Goal: Task Accomplishment & Management: Use online tool/utility

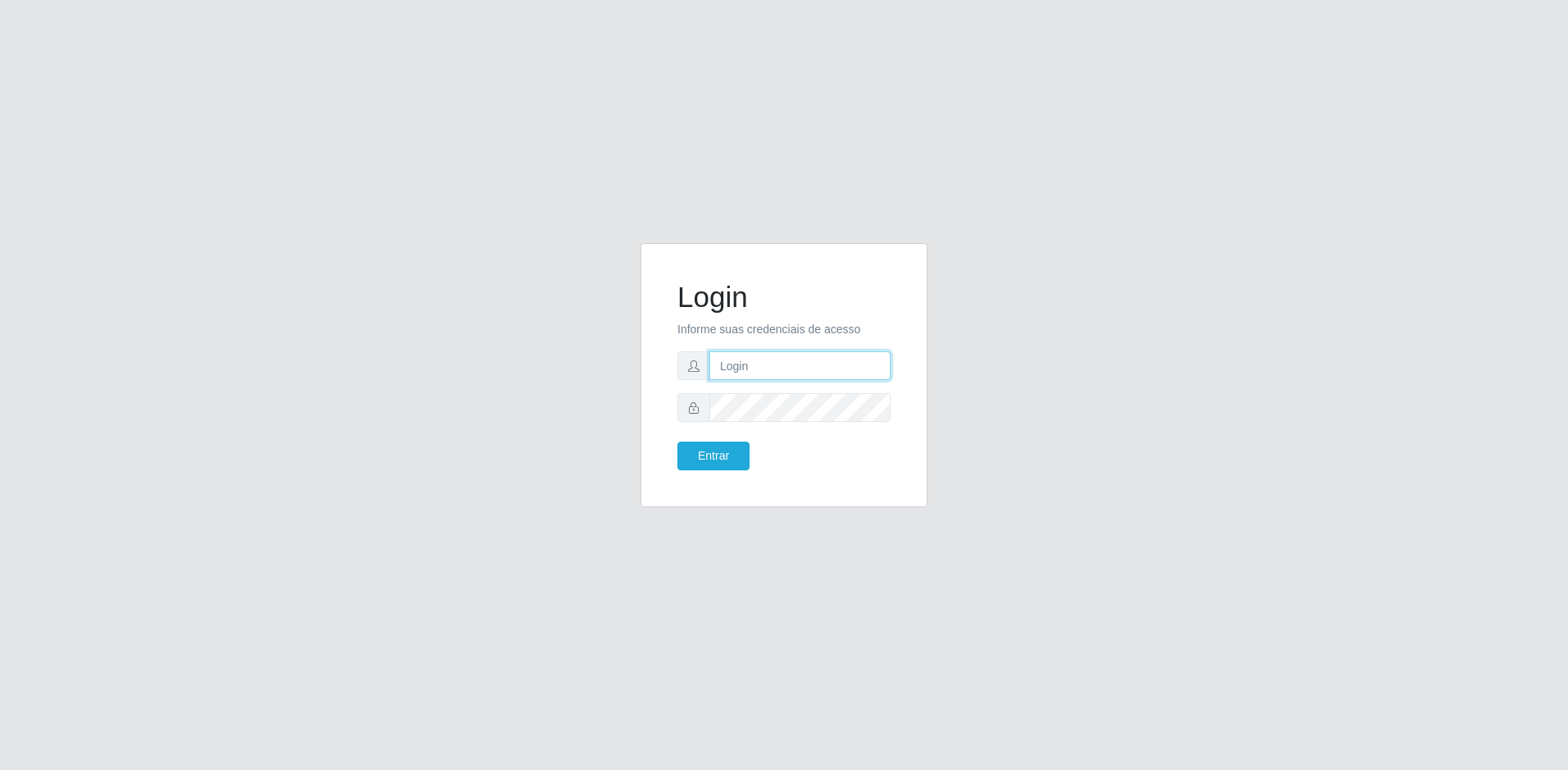
click at [756, 365] on input "text" at bounding box center [800, 365] width 181 height 29
click at [678, 442] on button "Entrar" at bounding box center [714, 456] width 72 height 29
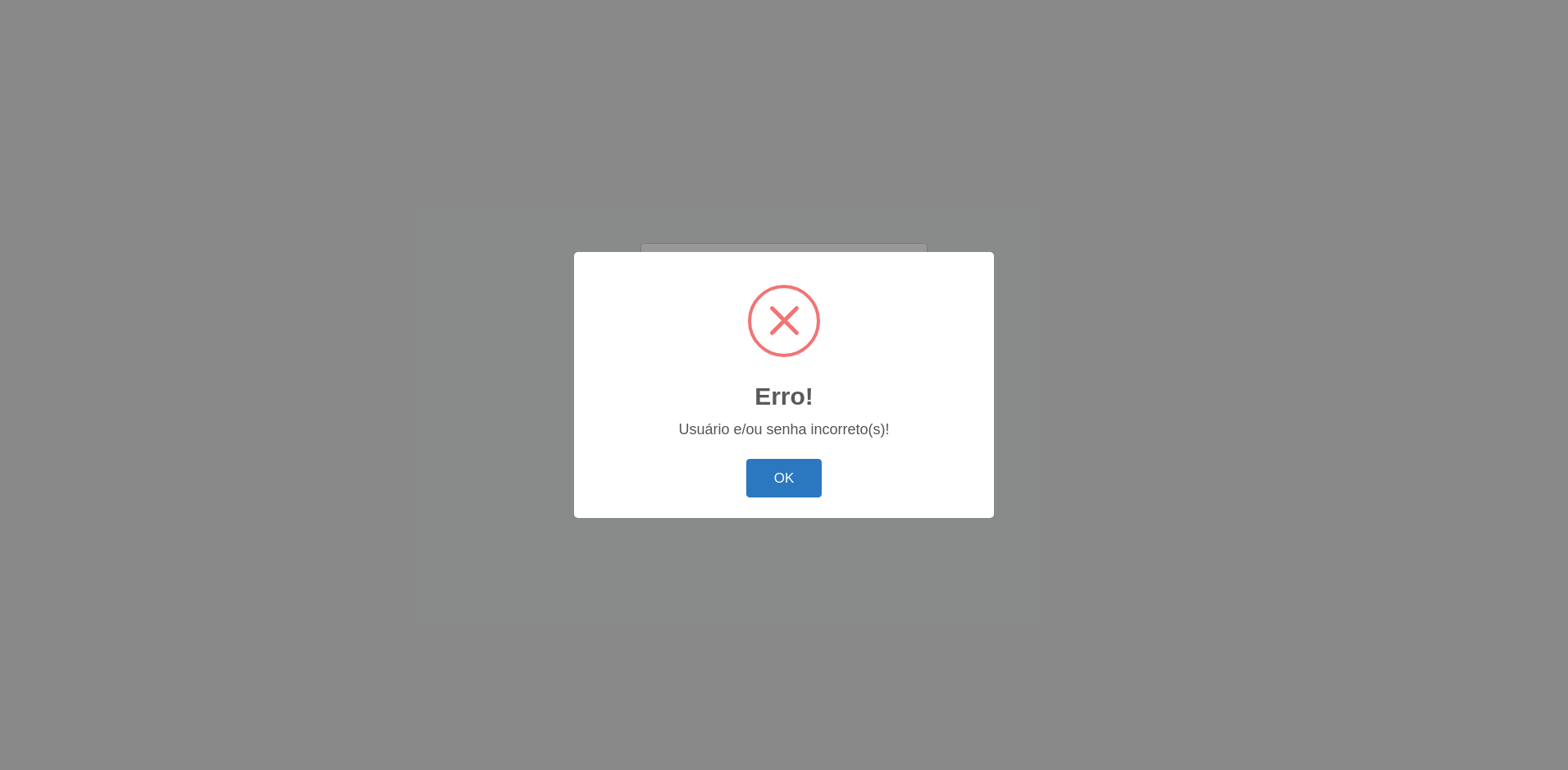
click at [771, 466] on button "OK" at bounding box center [784, 478] width 77 height 39
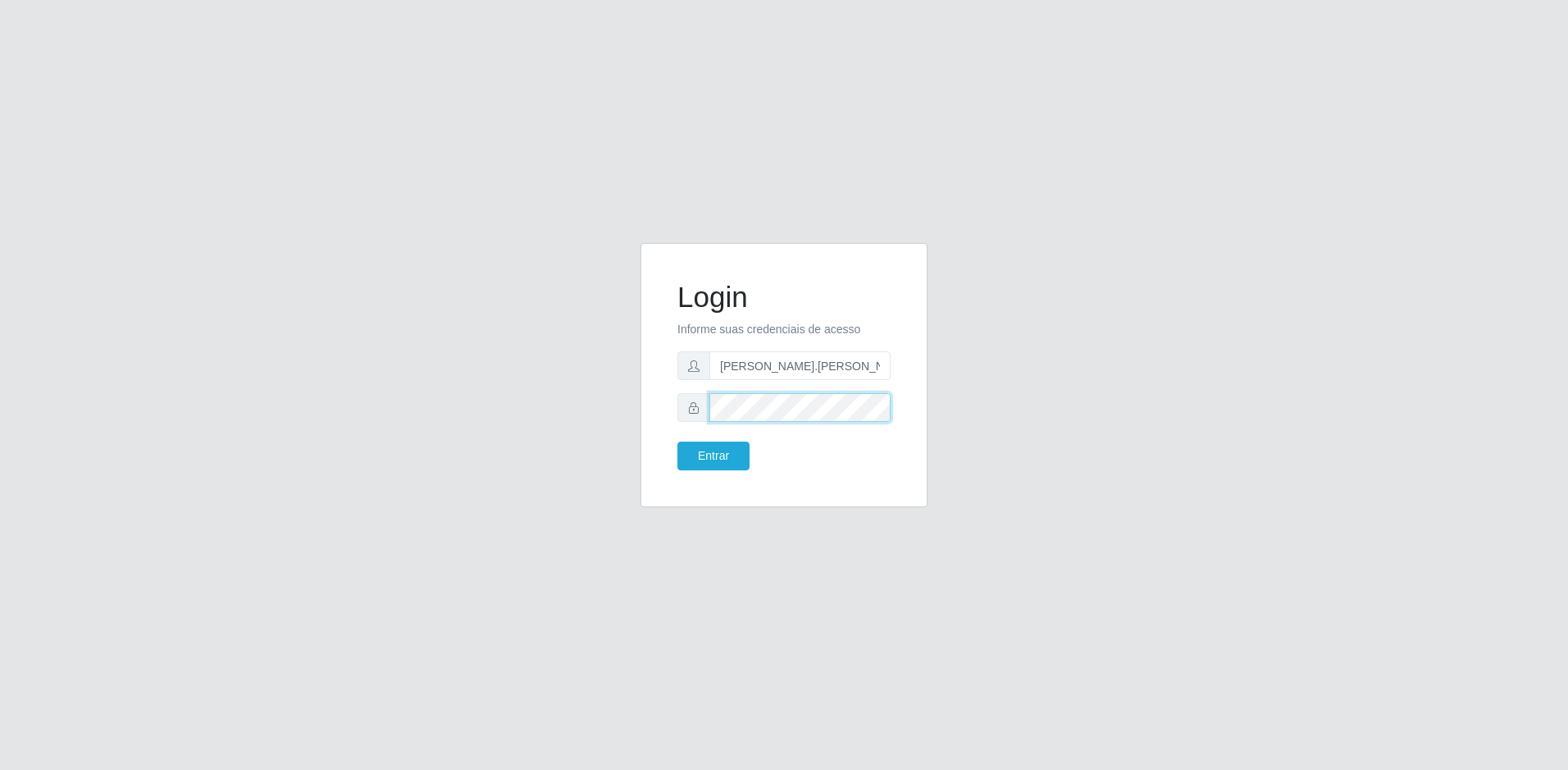
click at [678, 442] on button "Entrar" at bounding box center [714, 456] width 72 height 29
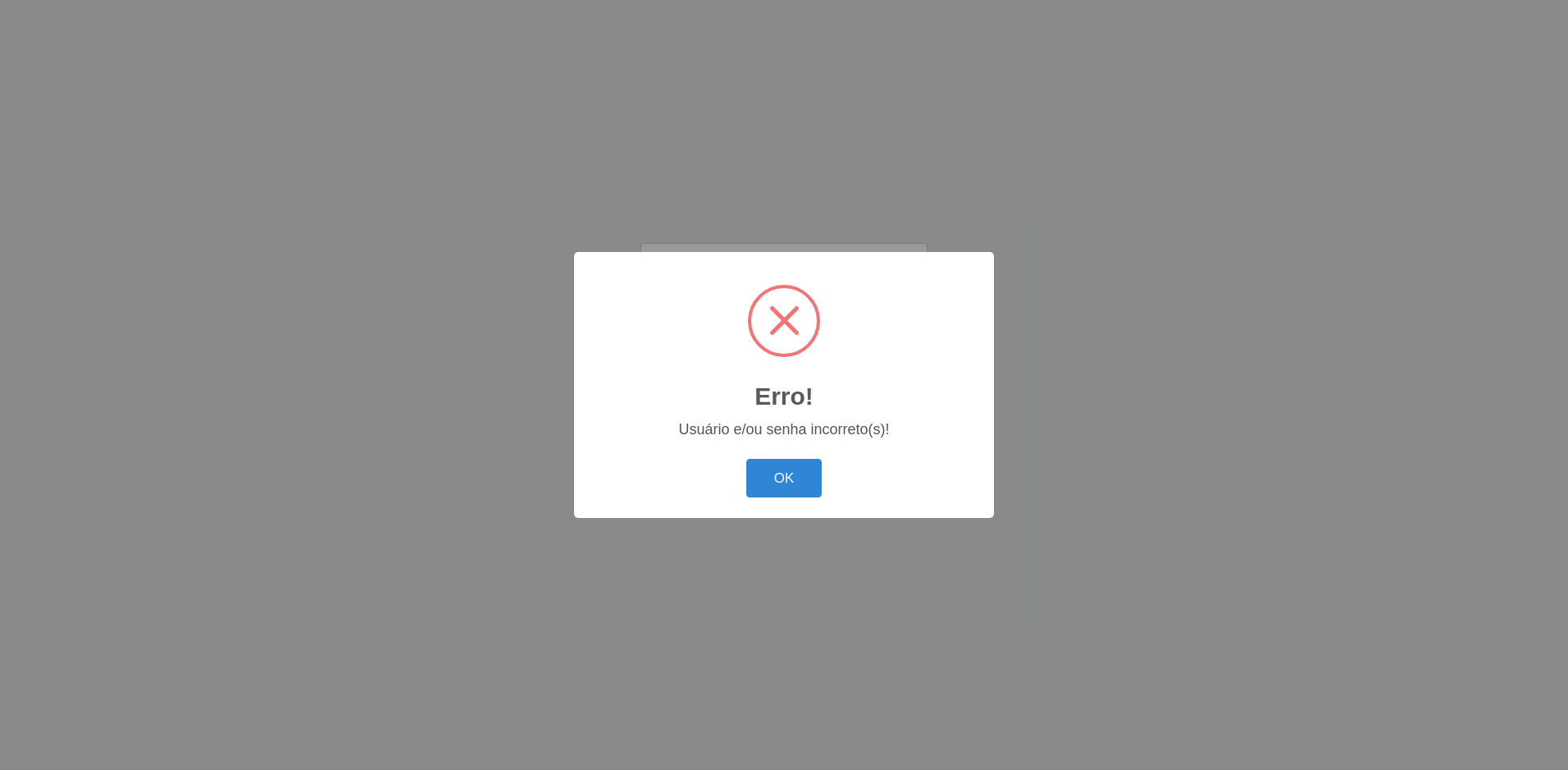
click at [771, 466] on button "OK" at bounding box center [784, 478] width 77 height 39
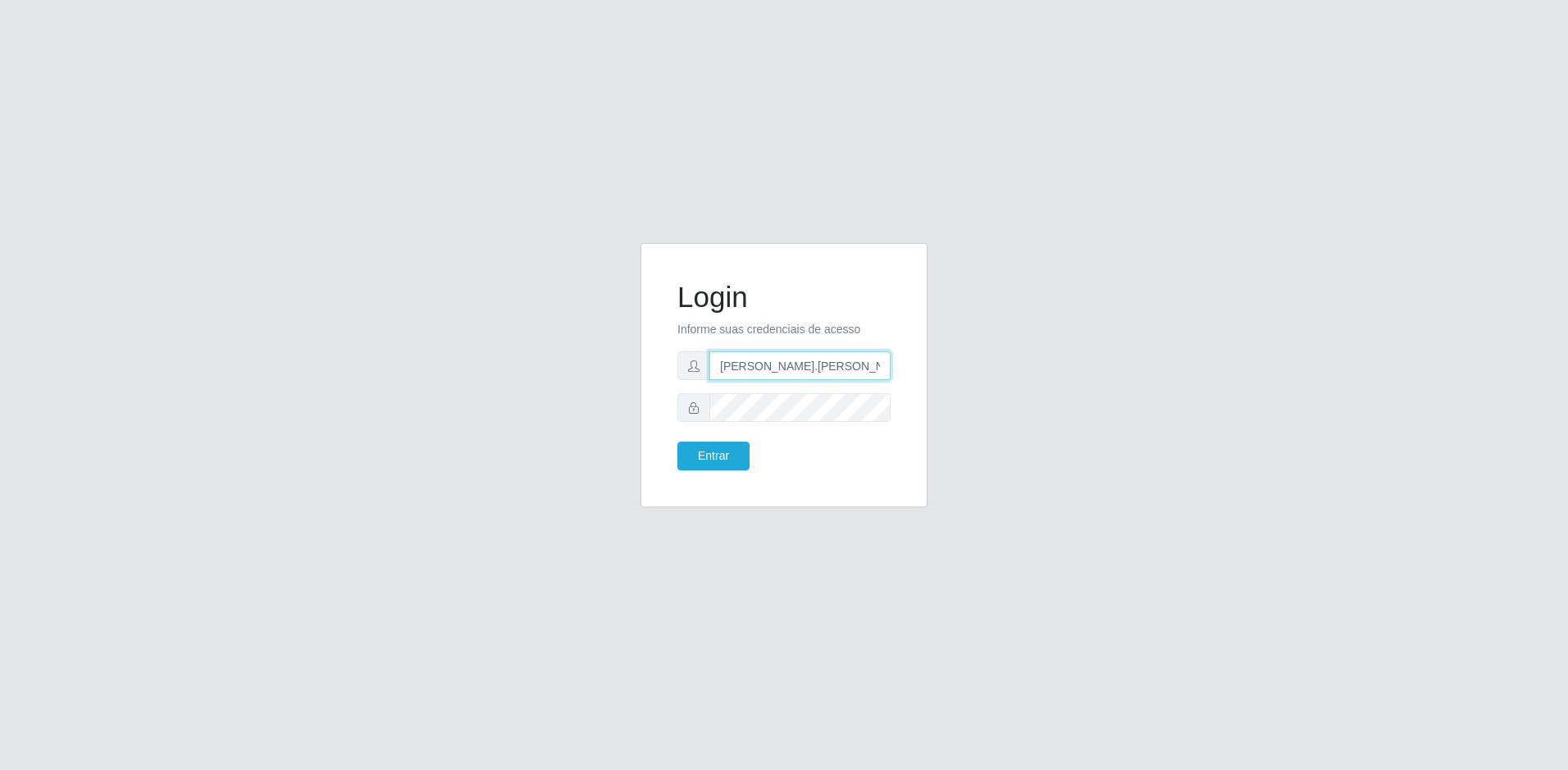
click at [799, 371] on input "[PERSON_NAME].[PERSON_NAME]" at bounding box center [800, 365] width 181 height 29
type input "w"
click at [678, 442] on button "Entrar" at bounding box center [714, 456] width 72 height 29
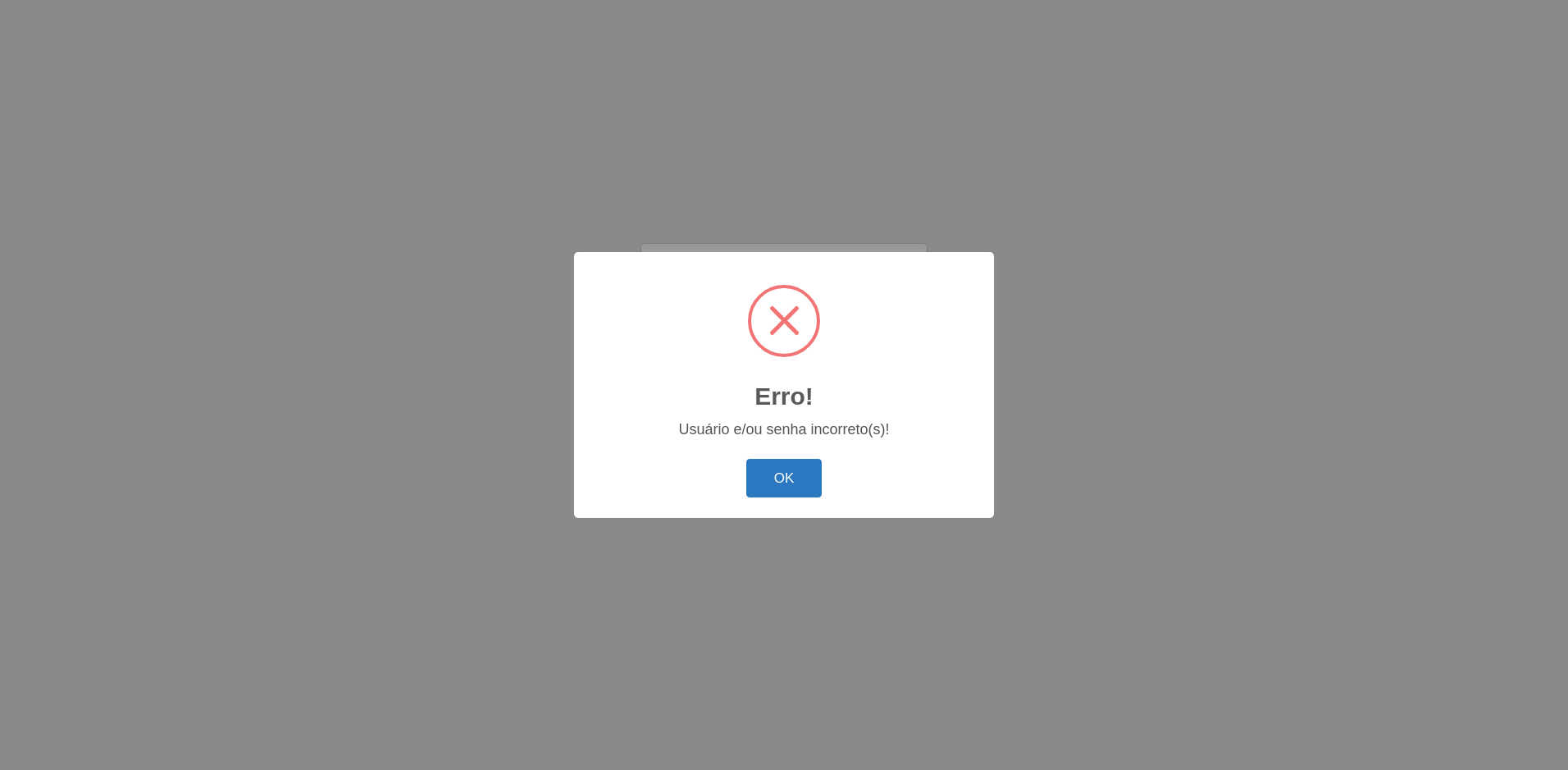
click at [763, 478] on button "OK" at bounding box center [784, 478] width 77 height 39
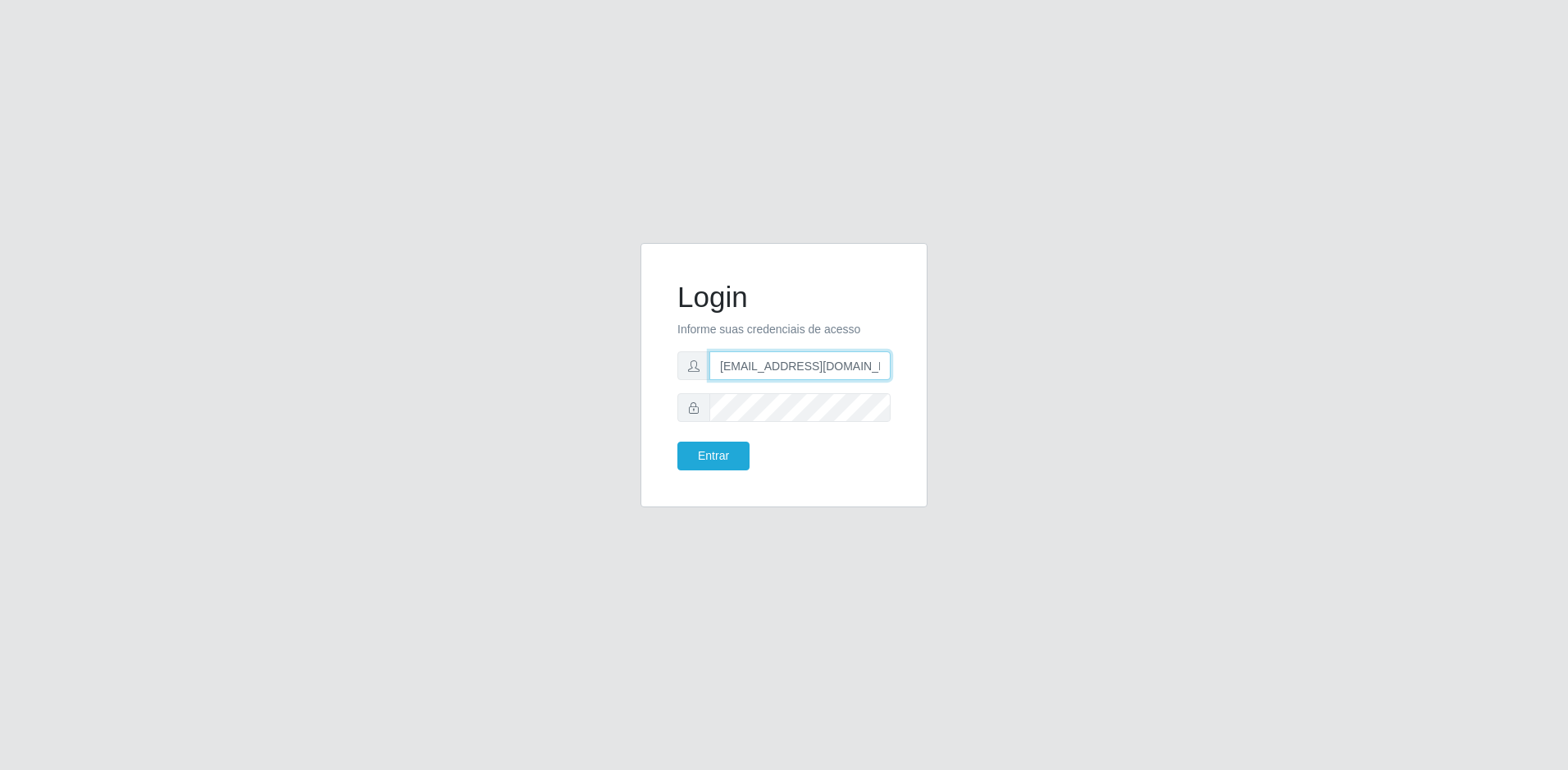
click at [886, 368] on input "wagnerteixeira@extrabom.com.br" at bounding box center [800, 365] width 181 height 29
click at [879, 366] on input "wagnerteixeira@extrabom.com.br" at bounding box center [800, 365] width 181 height 29
click at [882, 368] on input "wagnerteixeira@extrabom.com.br" at bounding box center [800, 365] width 181 height 29
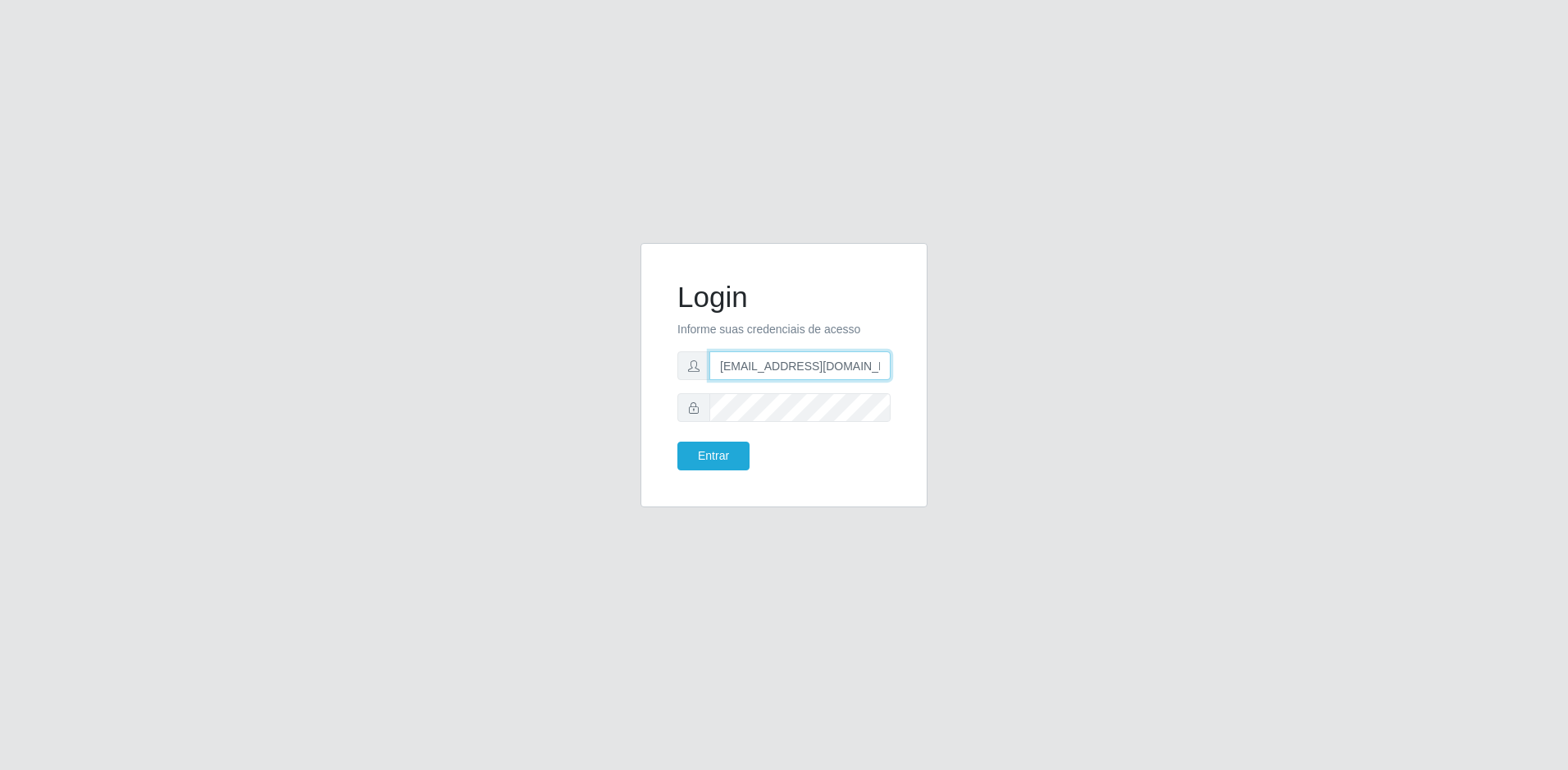
click at [882, 368] on input "wagnerteixeira@extrabom.com.br" at bounding box center [800, 365] width 181 height 29
click at [883, 365] on input "wagnerteixeira@extrabom.com.brbr" at bounding box center [800, 365] width 181 height 29
click at [758, 364] on input "wagnerteixeira@extrabom.com.brbr" at bounding box center [800, 365] width 181 height 29
type input "wagner.teixeira@extrabom.com.brbr"
click at [714, 459] on button "Entrar" at bounding box center [714, 456] width 72 height 29
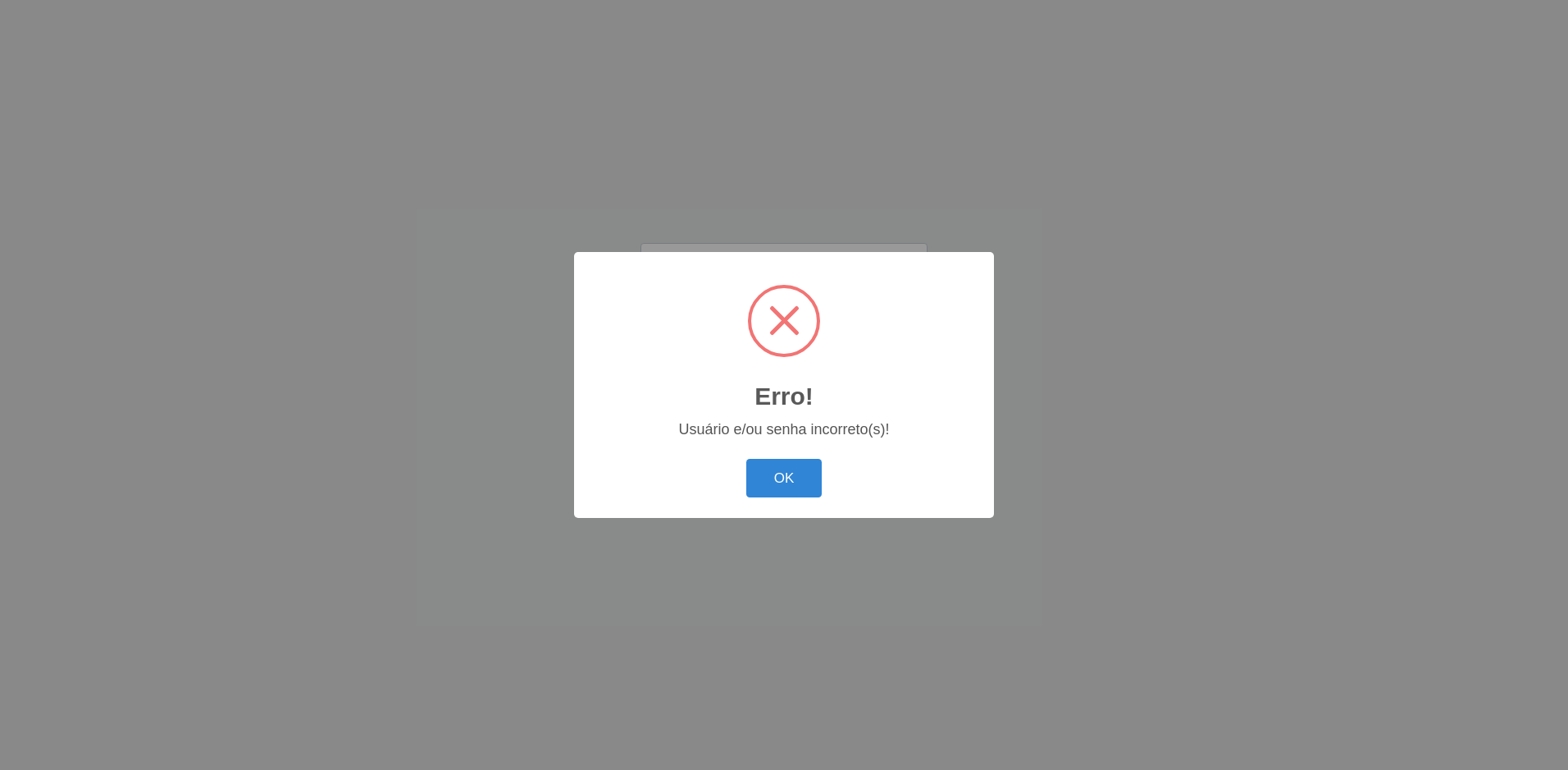
click at [753, 459] on div "OK Cancel" at bounding box center [784, 478] width 387 height 47
click at [759, 465] on button "OK" at bounding box center [784, 478] width 77 height 39
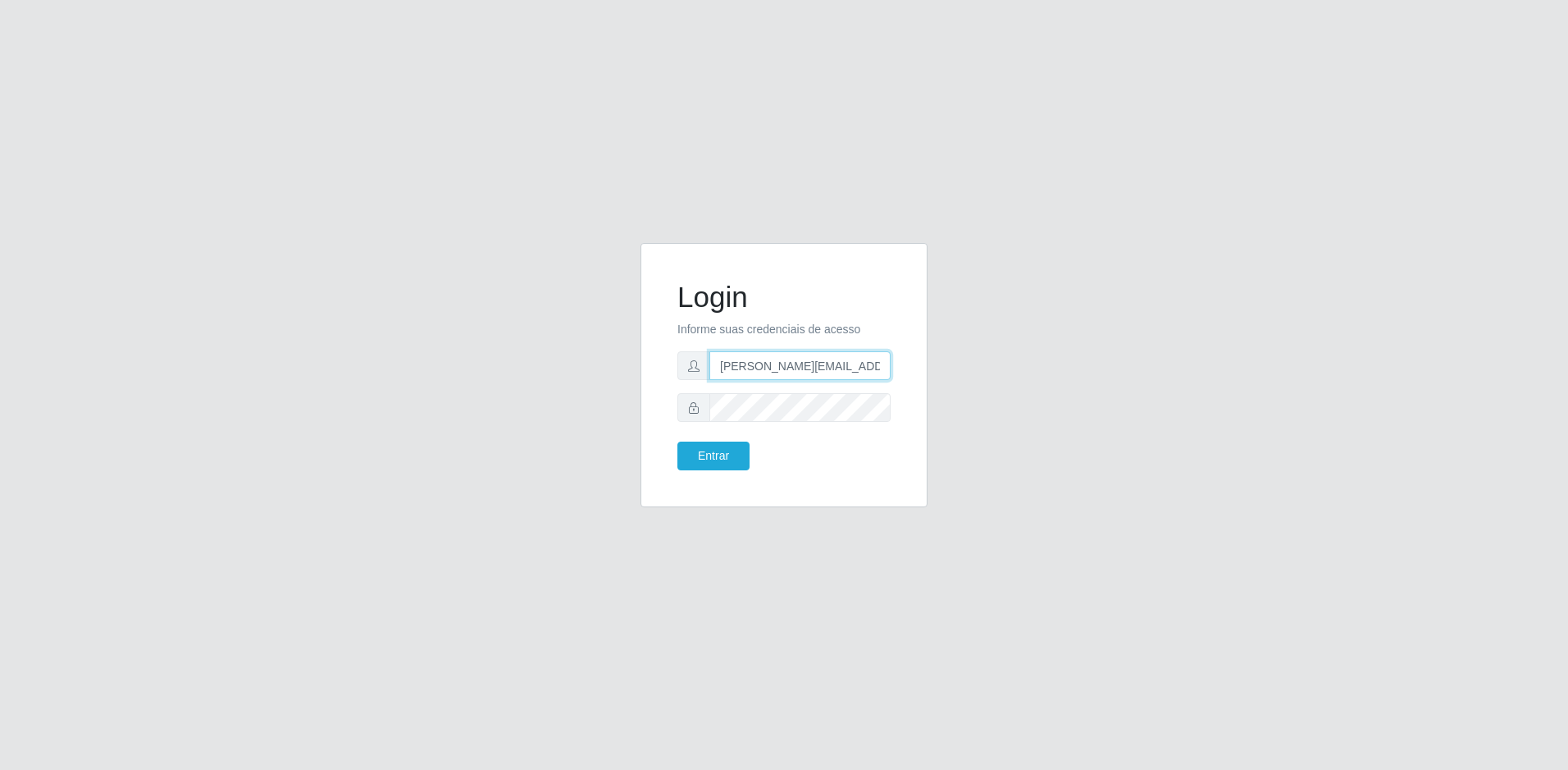
scroll to position [0, 25]
drag, startPoint x: 721, startPoint y: 372, endPoint x: 934, endPoint y: 382, distance: 213.2
click at [938, 380] on div "Login Informe suas credenciais de acesso wagner.teixeira@extrabom.com.brbr Entr…" at bounding box center [784, 385] width 312 height 284
type input "[PERSON_NAME][EMAIL_ADDRESS][PERSON_NAME][DOMAIN_NAME]"
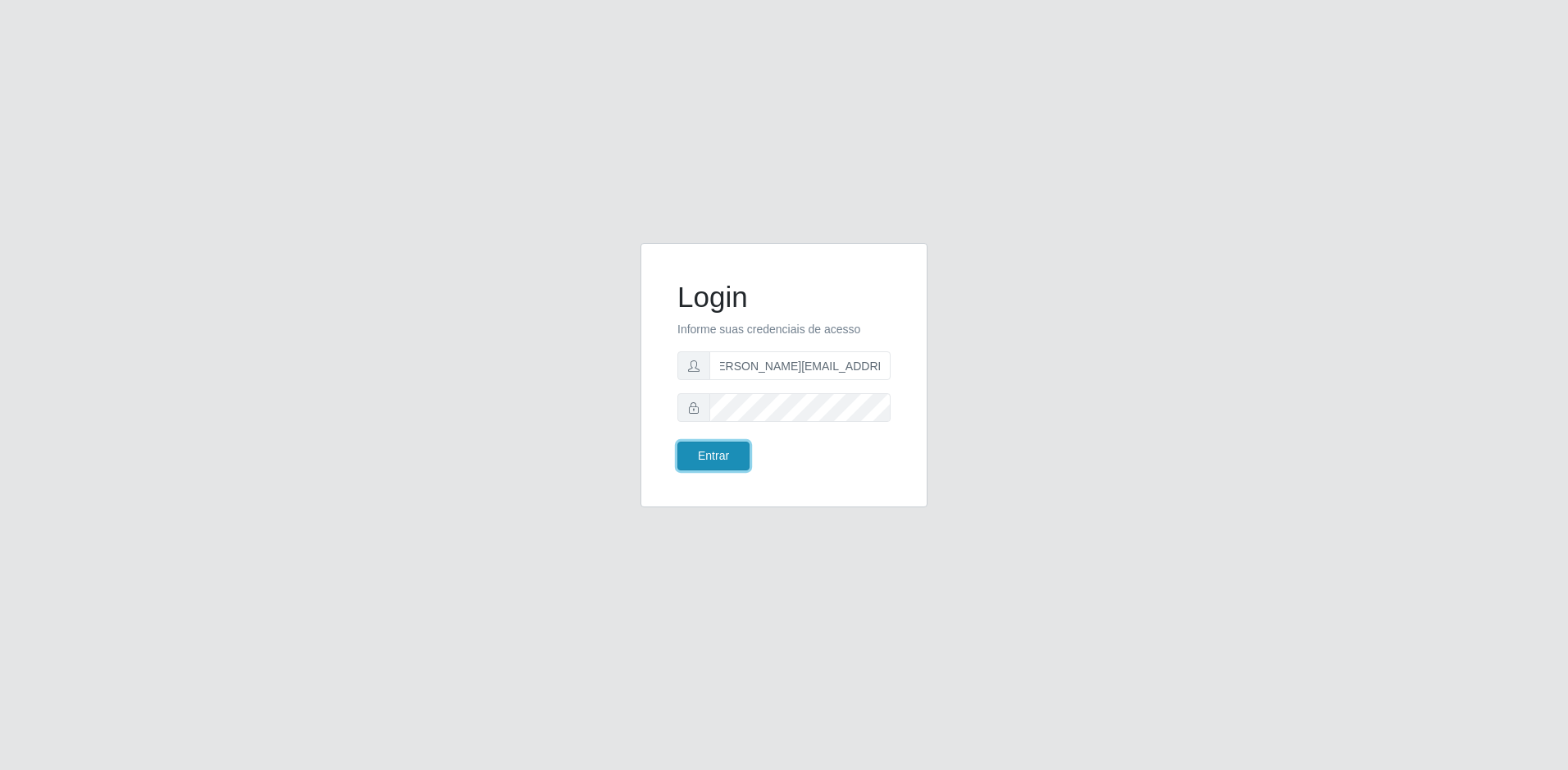
scroll to position [0, 0]
click at [721, 463] on button "Entrar" at bounding box center [714, 456] width 72 height 29
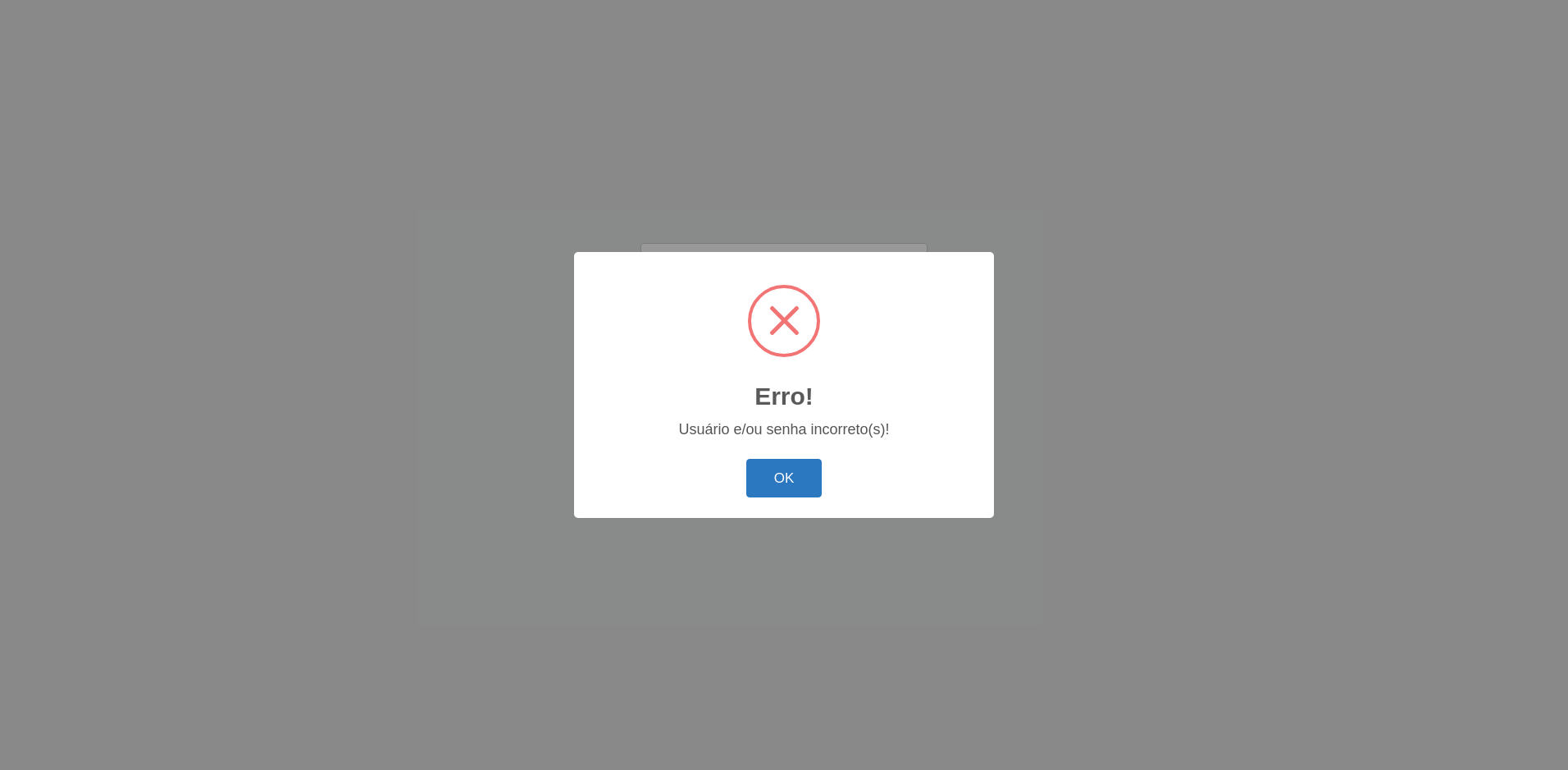
click at [758, 475] on button "OK" at bounding box center [784, 478] width 77 height 39
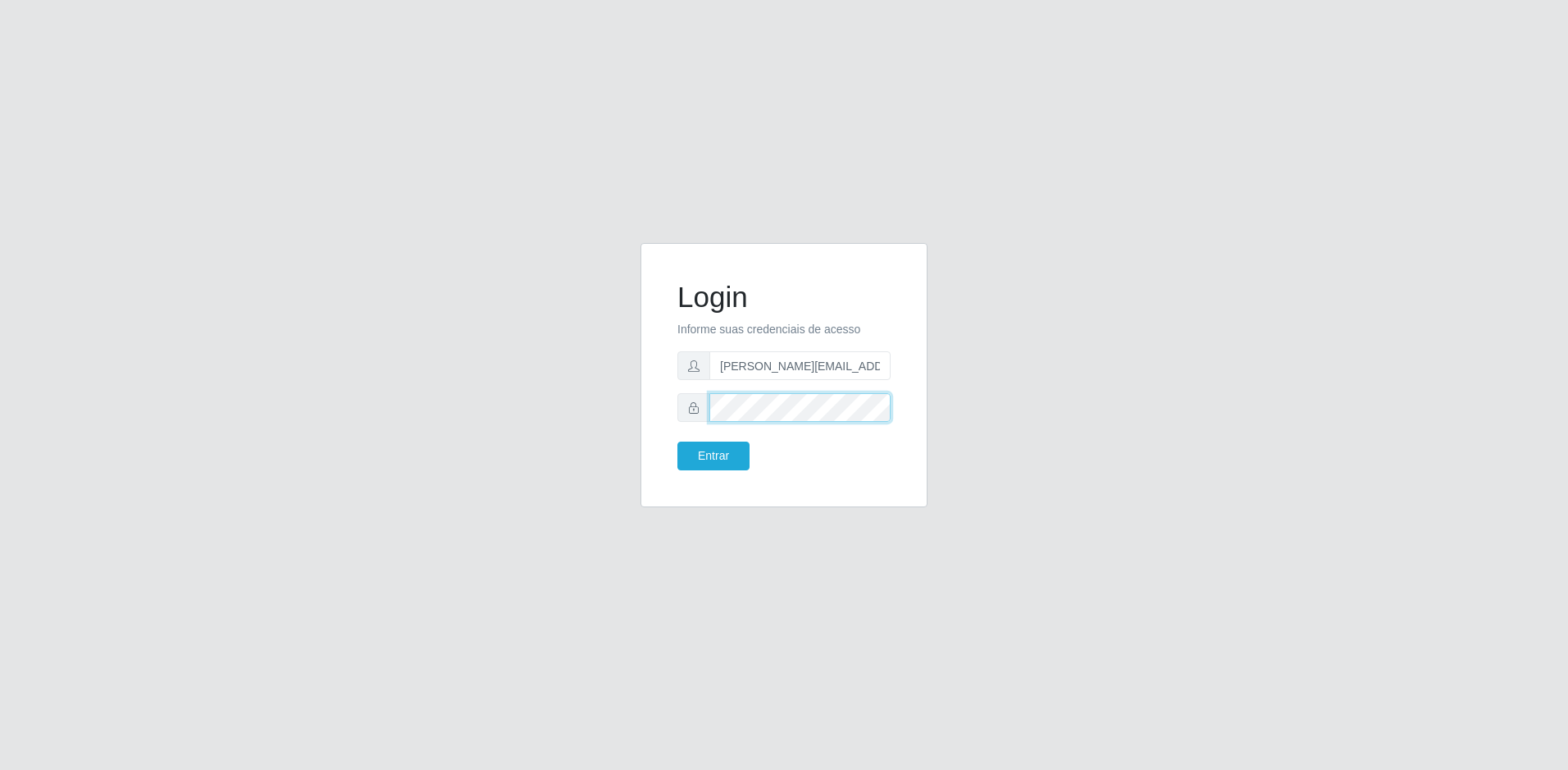
click at [698, 434] on form "Login Informe suas credenciais de acesso wagner.teixeira@extrabom.com.br Entrar" at bounding box center [784, 375] width 213 height 191
click at [678, 442] on button "Entrar" at bounding box center [714, 456] width 72 height 29
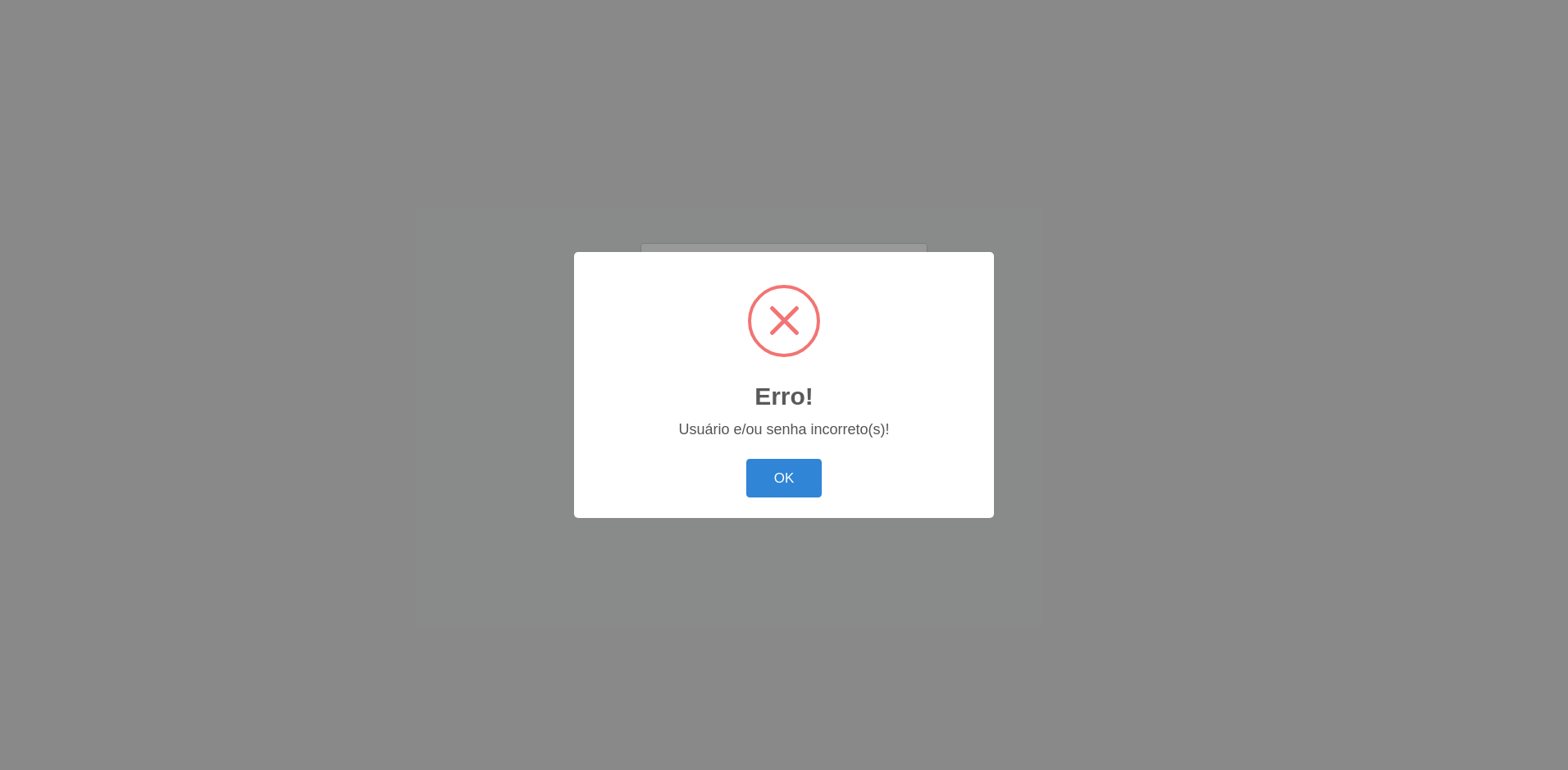
click at [770, 473] on button "OK" at bounding box center [784, 478] width 77 height 39
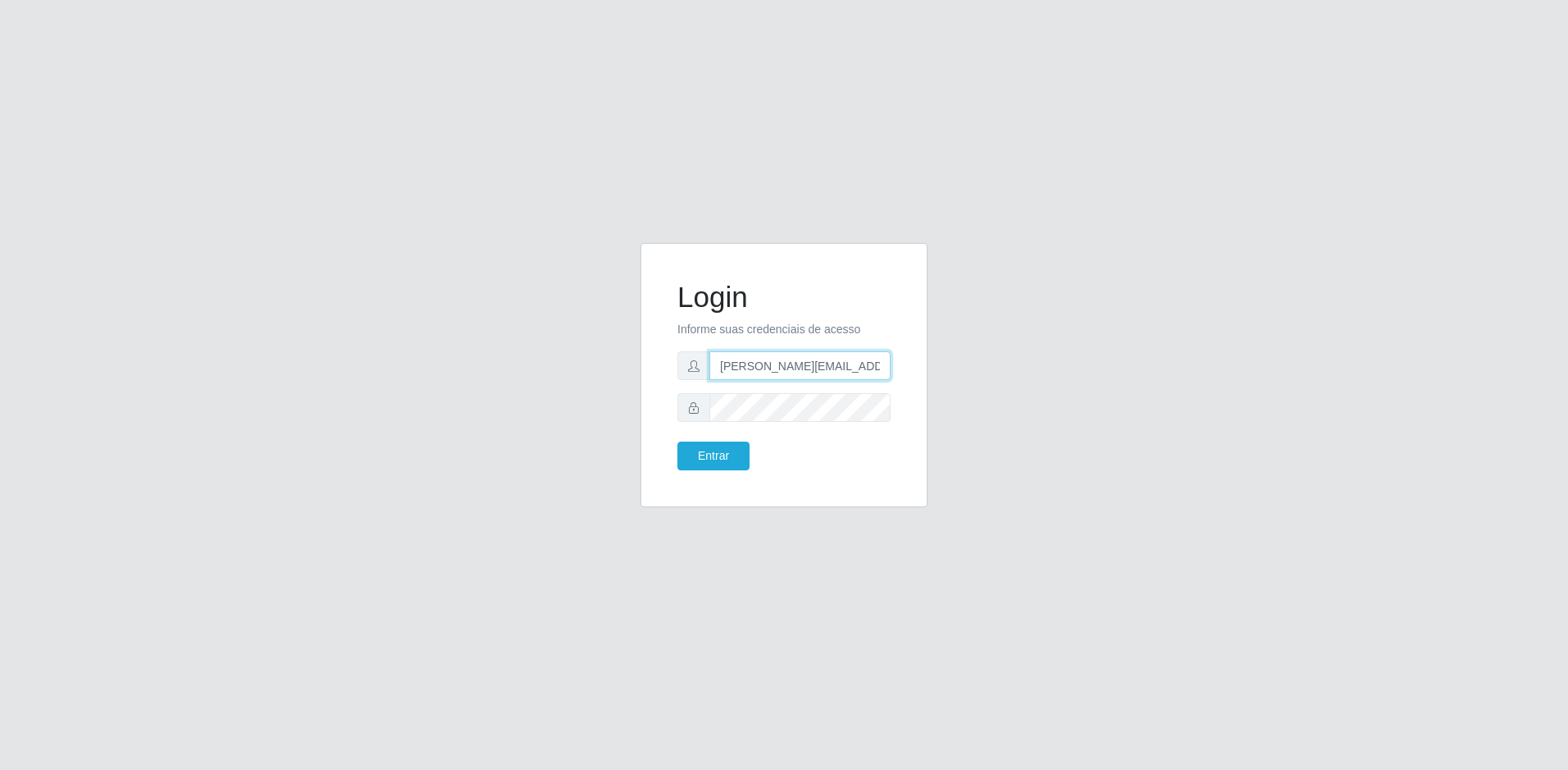
click at [826, 375] on input "[PERSON_NAME][EMAIL_ADDRESS][PERSON_NAME][DOMAIN_NAME]" at bounding box center [800, 365] width 181 height 29
click at [884, 372] on input "[PERSON_NAME][EMAIL_ADDRESS][PERSON_NAME][DOMAIN_NAME]" at bounding box center [800, 365] width 181 height 29
click at [878, 368] on input "[PERSON_NAME][EMAIL_ADDRESS][PERSON_NAME][DOMAIN_NAME]" at bounding box center [800, 365] width 181 height 29
click at [1035, 305] on div "Login Informe suas credenciais de acesso wagner.teixeira@extrabom.com.br Entrar" at bounding box center [784, 385] width 935 height 284
click at [854, 331] on p "Informe suas credenciais de acesso" at bounding box center [784, 329] width 213 height 17
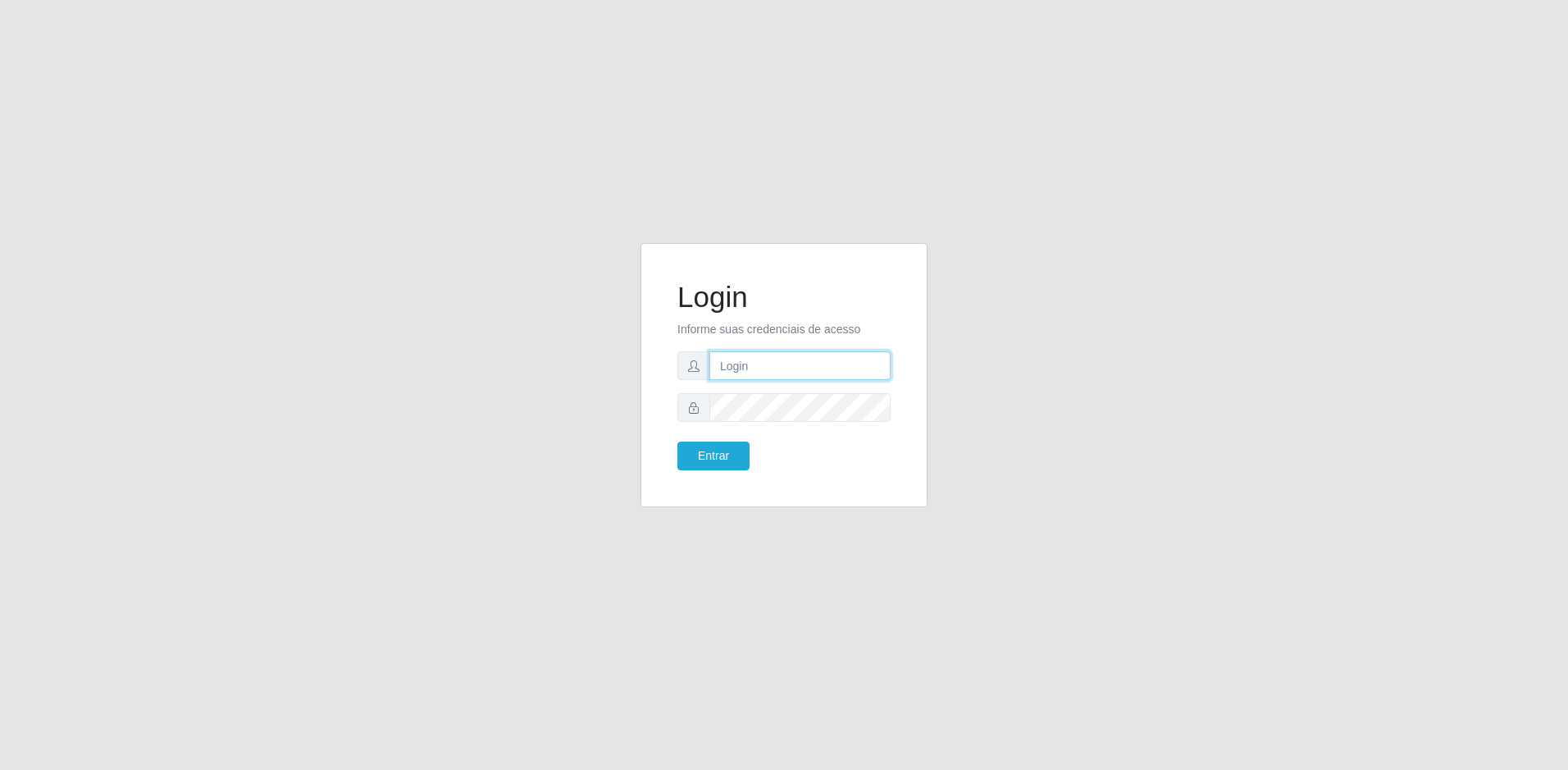
click at [776, 357] on input "text" at bounding box center [800, 365] width 181 height 29
type input "[PERSON_NAME][EMAIL_ADDRESS][PERSON_NAME][DOMAIN_NAME]"
click at [678, 442] on button "Entrar" at bounding box center [714, 456] width 72 height 29
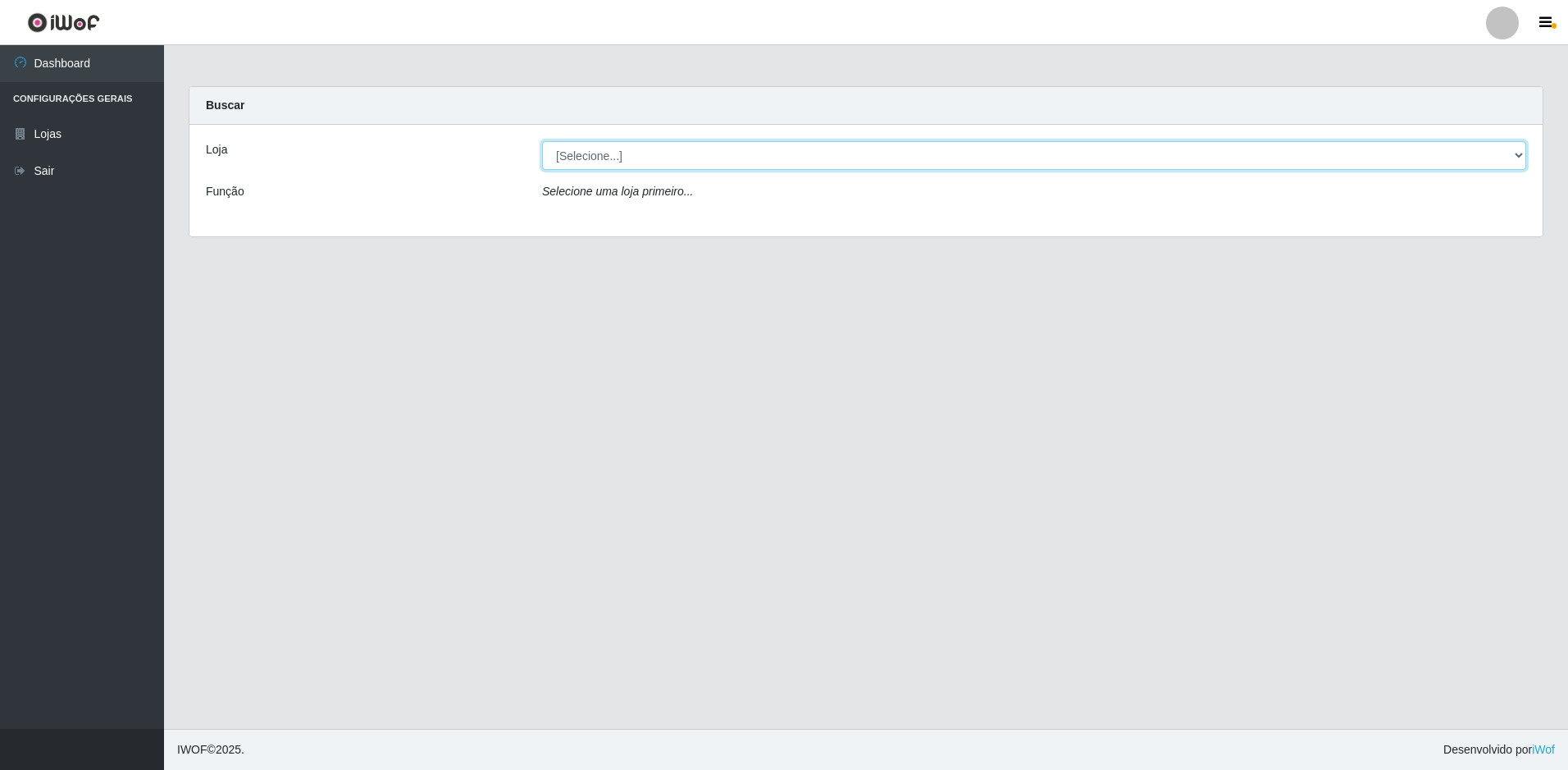
click at [684, 149] on select "[Selecione...] Extrabom - Loja 51 Gaivotas" at bounding box center [1034, 156] width 984 height 29
select select "469"
click at [542, 142] on select "[Selecione...] Extrabom - Loja 51 Gaivotas" at bounding box center [1034, 156] width 984 height 29
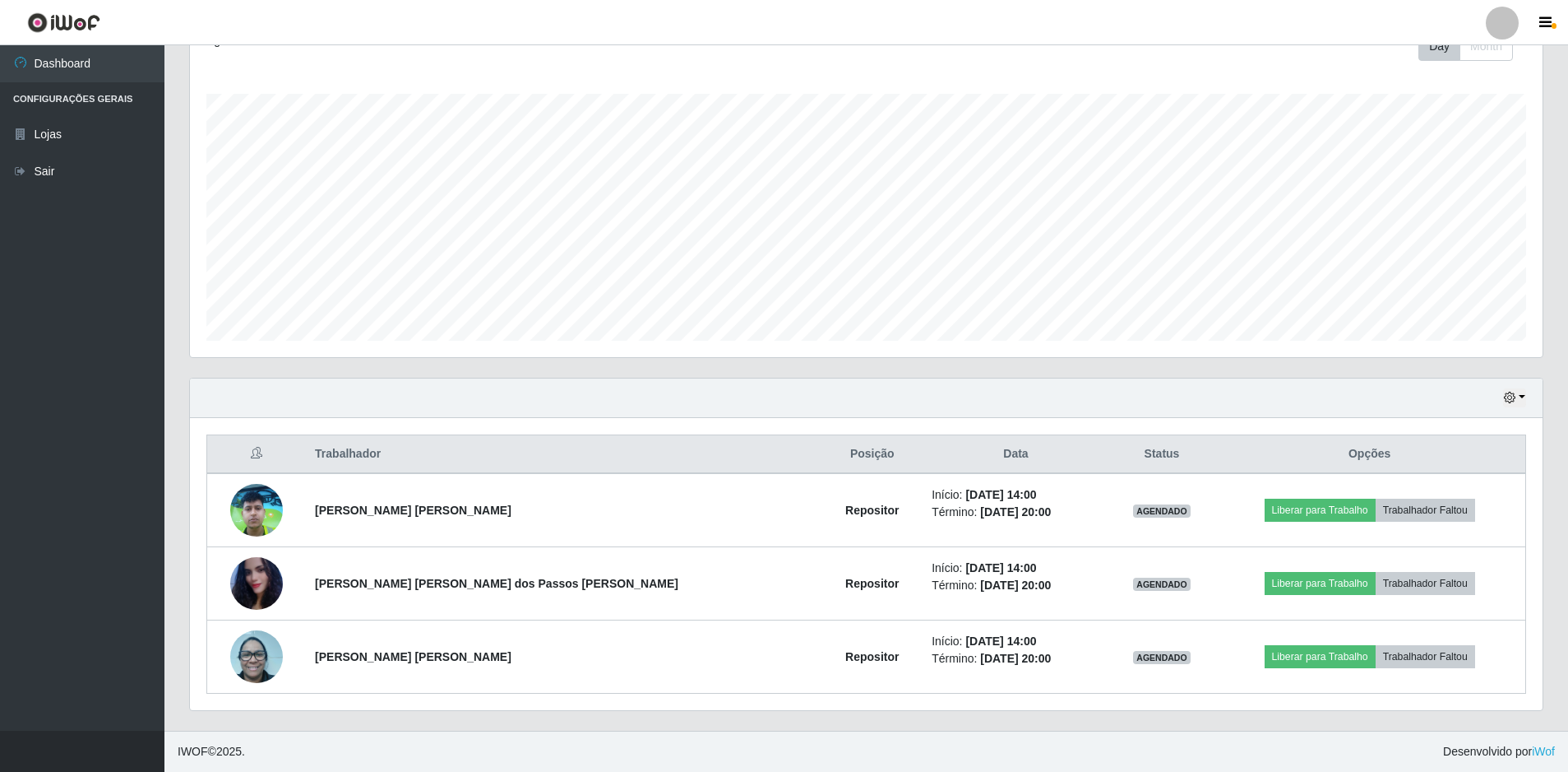
scroll to position [83, 0]
